Goal: Information Seeking & Learning: Learn about a topic

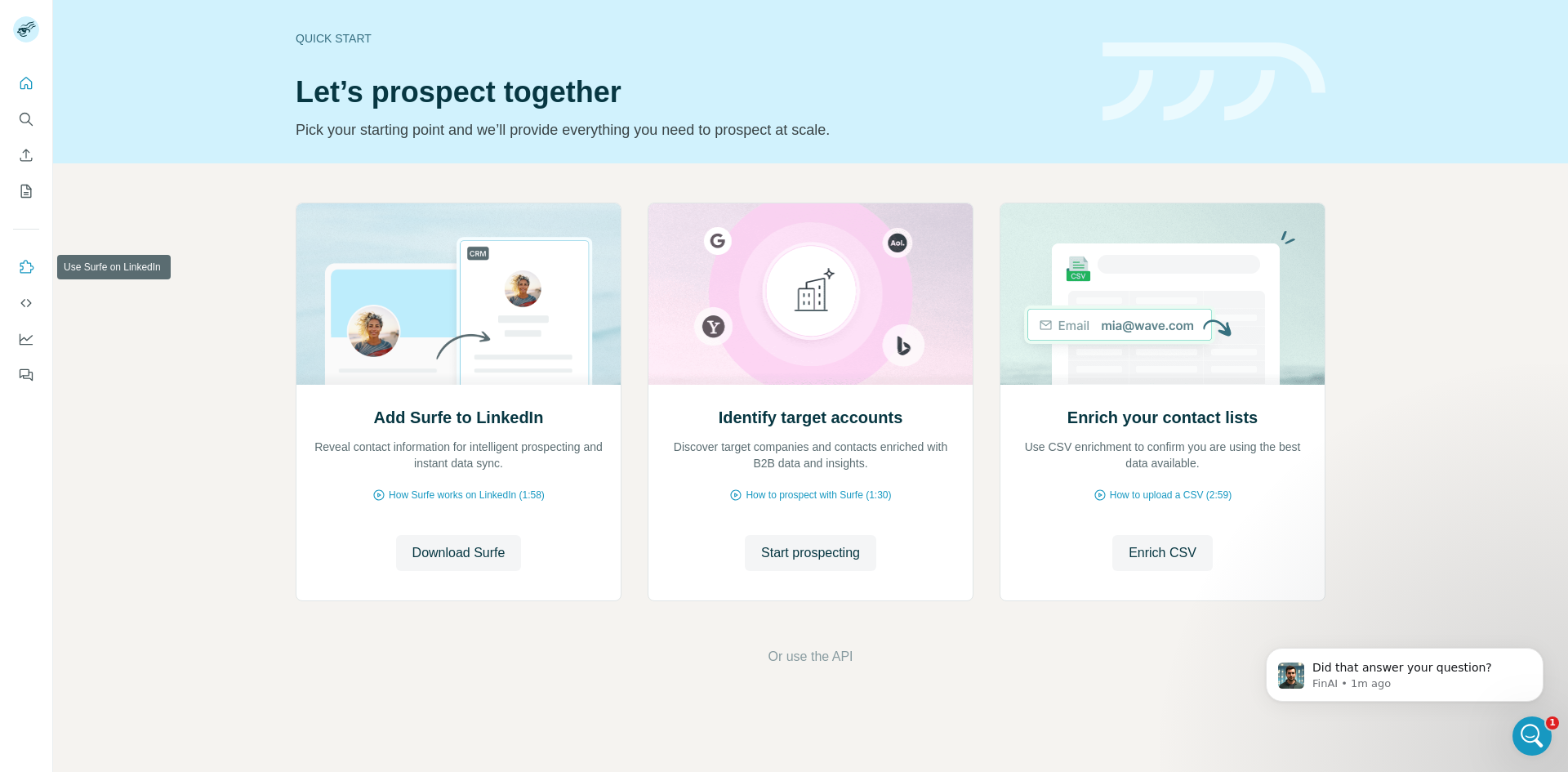
click at [22, 269] on icon "Use Surfe on LinkedIn" at bounding box center [26, 267] width 16 height 16
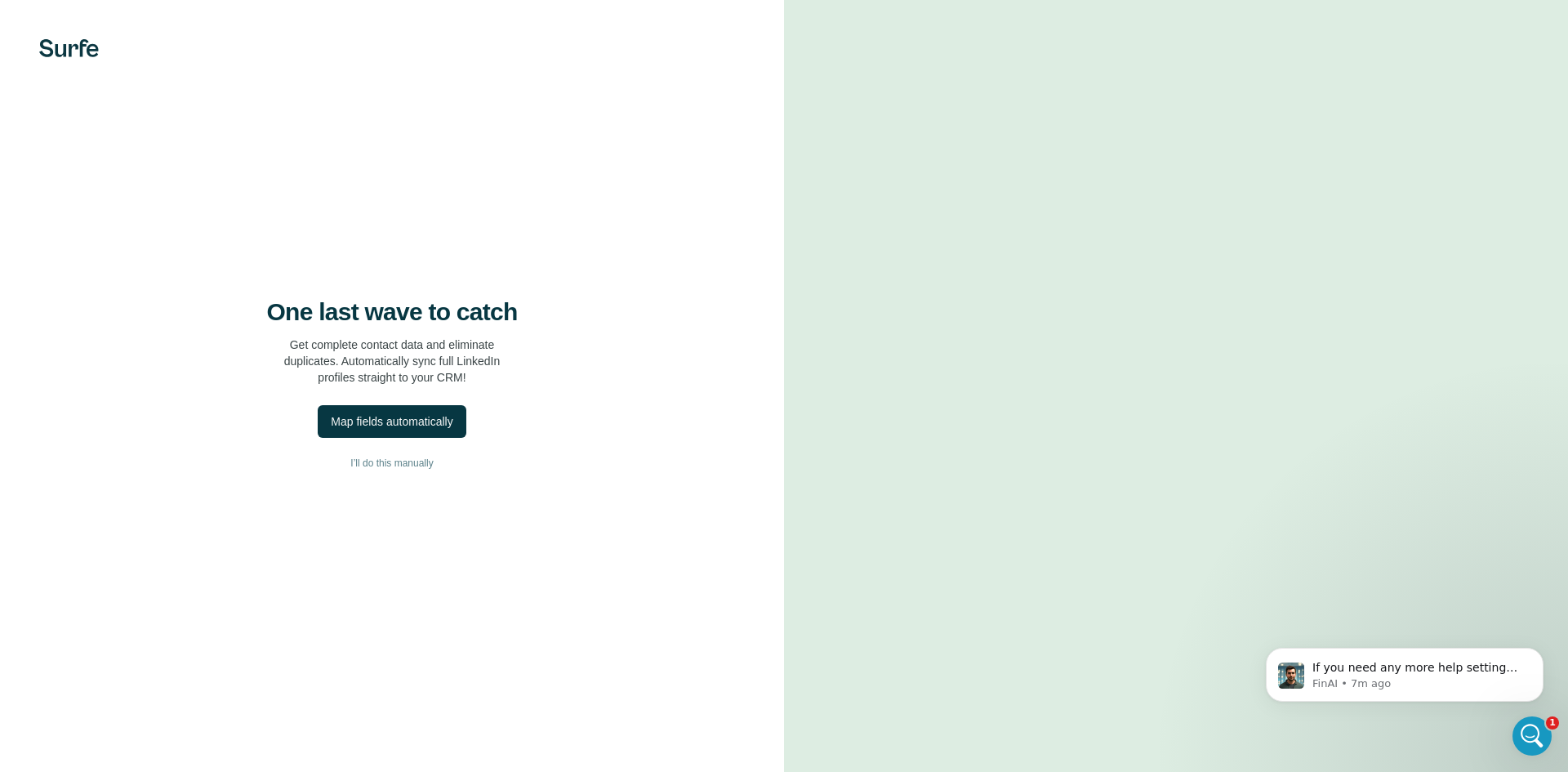
click at [1002, 239] on video at bounding box center [1176, 386] width 588 height 294
